Goal: Task Accomplishment & Management: Manage account settings

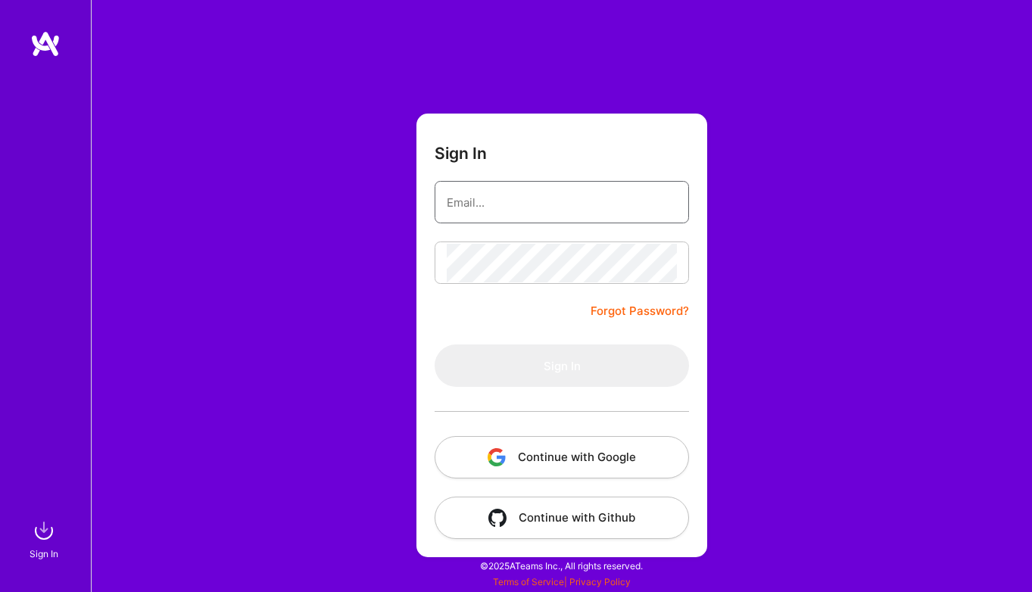
type input "[EMAIL_ADDRESS][DOMAIN_NAME]"
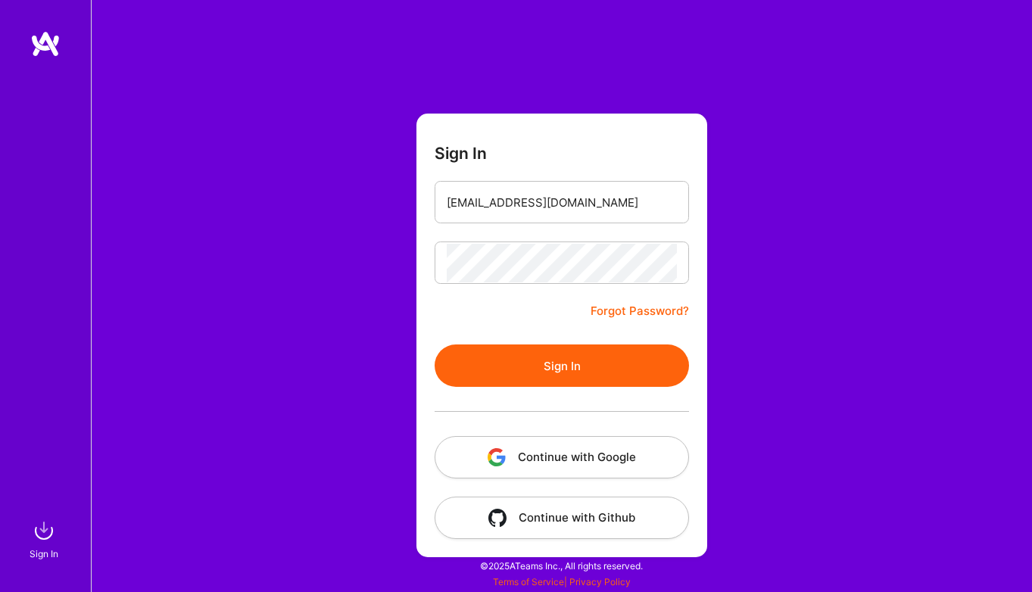
click at [566, 376] on button "Sign In" at bounding box center [562, 365] width 254 height 42
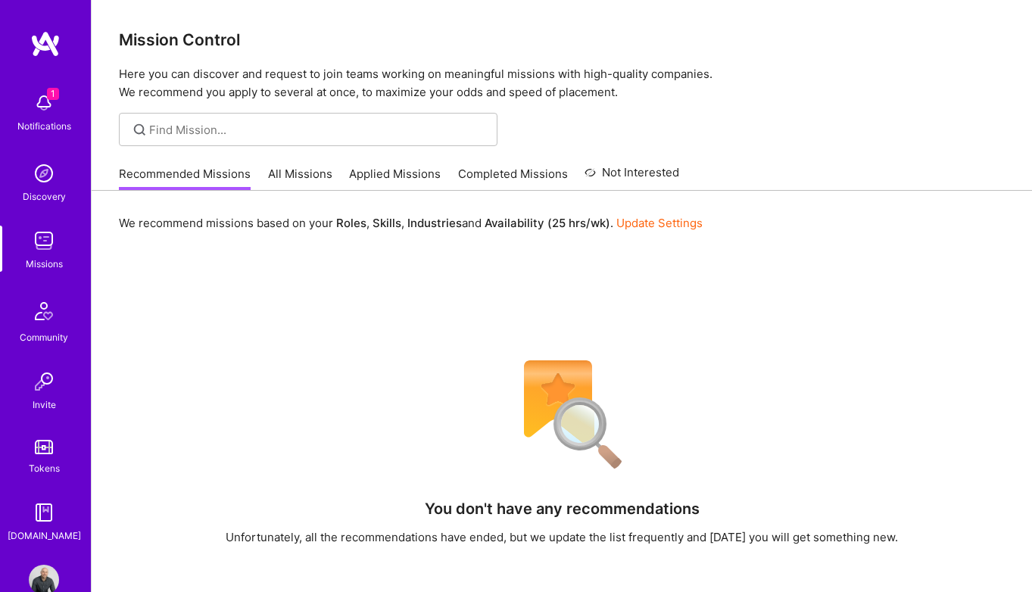
click at [44, 104] on img at bounding box center [44, 103] width 30 height 30
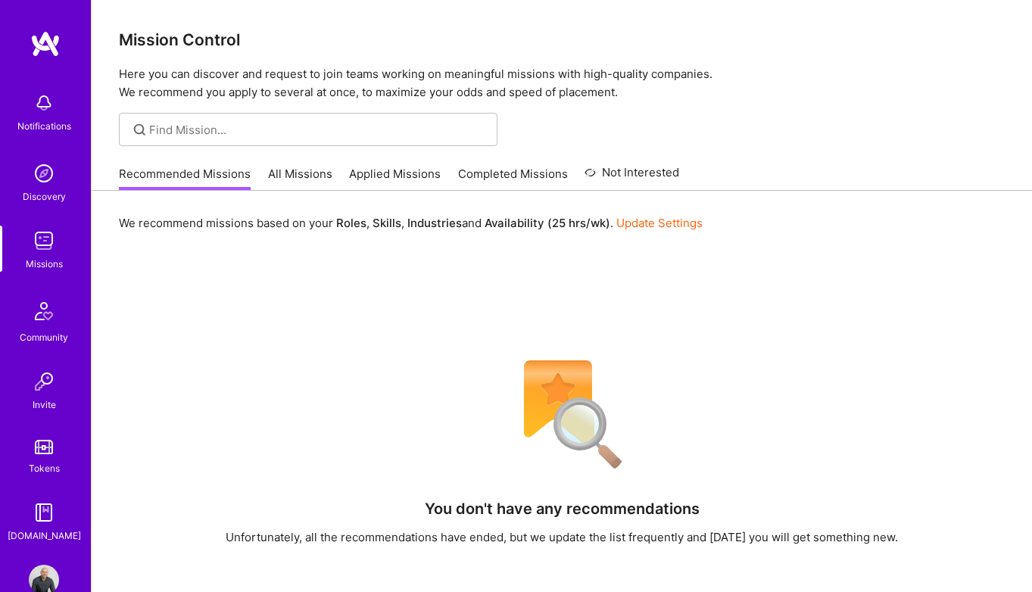
click at [656, 187] on div "Notifications Discovery Missions Community Invite Tokens [DOMAIN_NAME] Profile …" at bounding box center [516, 417] width 1032 height 835
click at [51, 52] on img at bounding box center [45, 43] width 30 height 27
